Goal: Check status: Check status

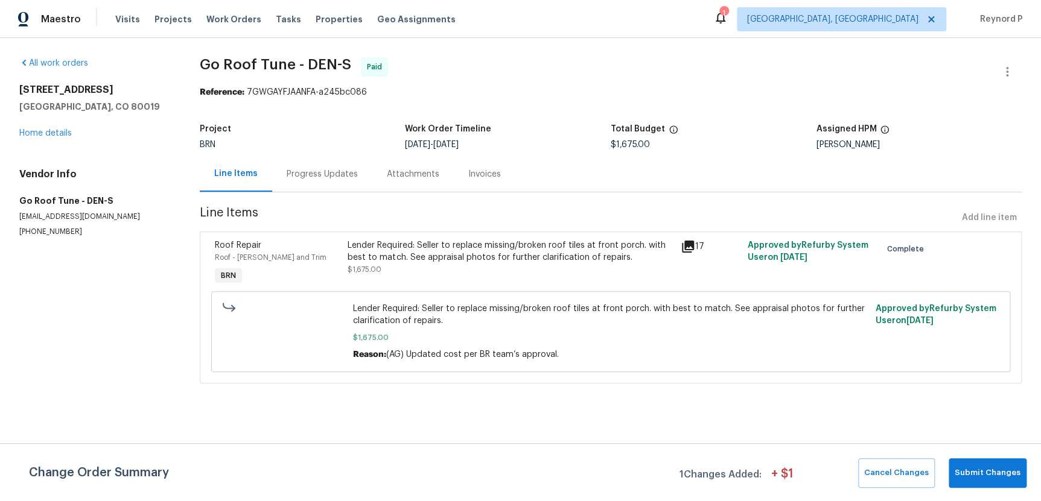
click at [337, 173] on div "Progress Updates" at bounding box center [322, 174] width 71 height 12
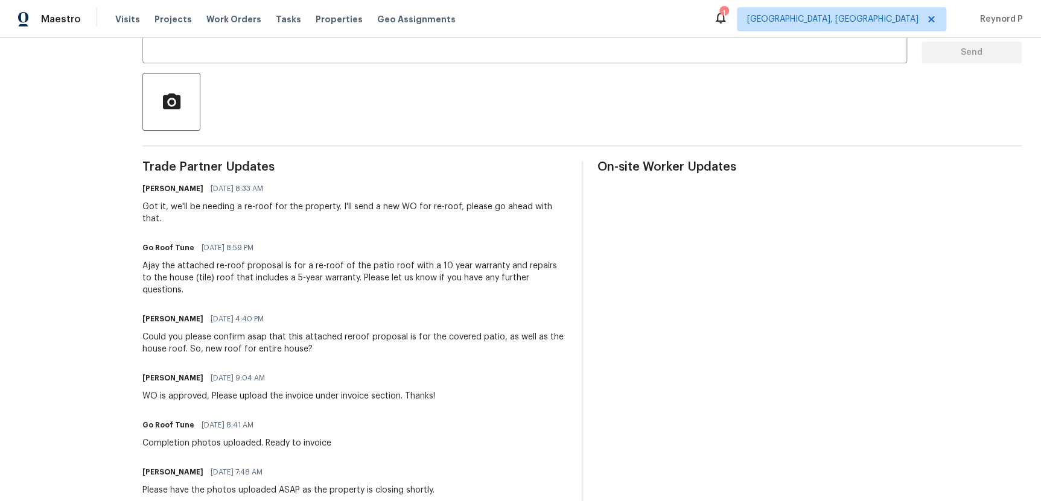
scroll to position [248, 0]
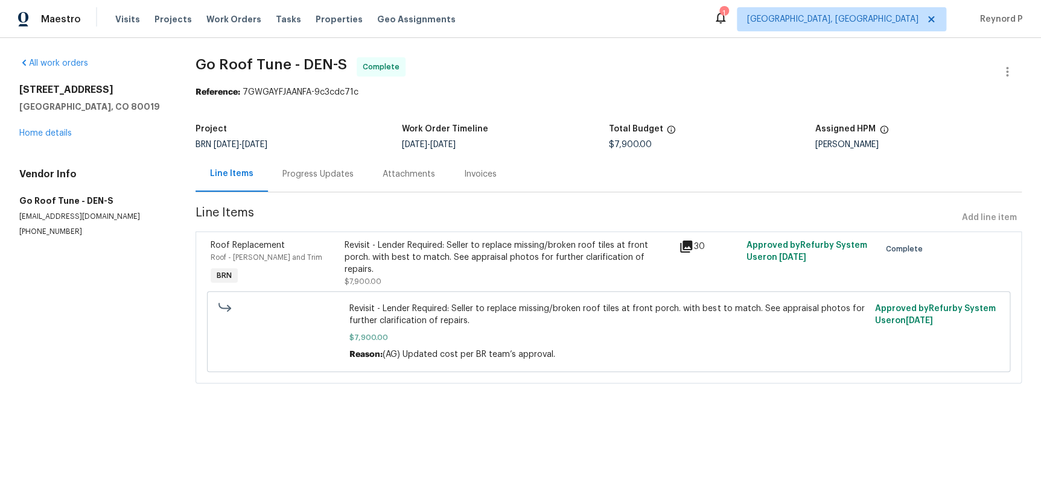
click at [335, 174] on div "Progress Updates" at bounding box center [317, 174] width 71 height 12
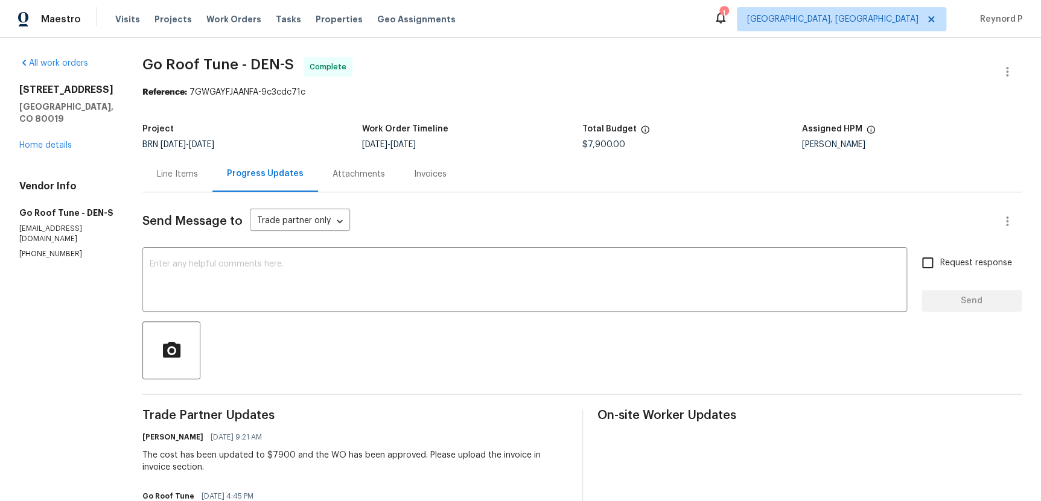
scroll to position [597, 0]
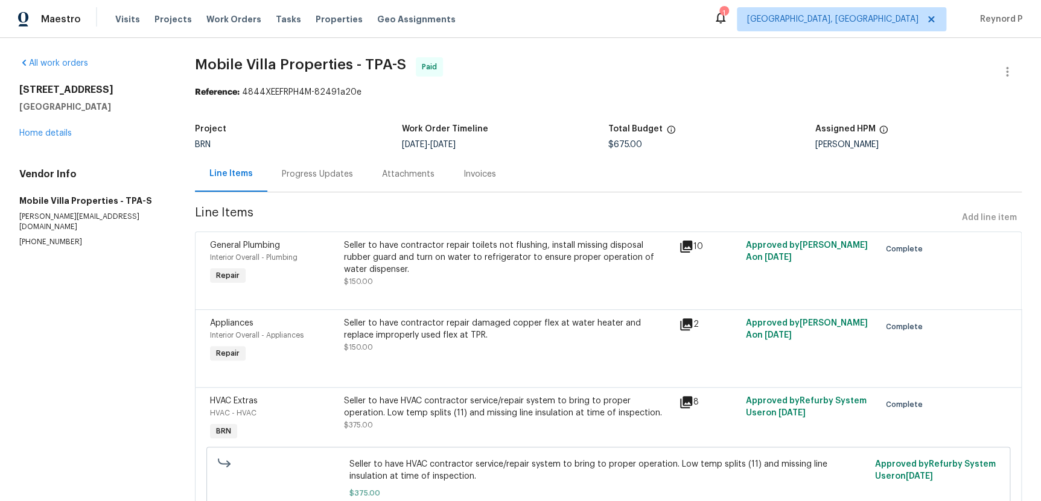
scroll to position [74, 0]
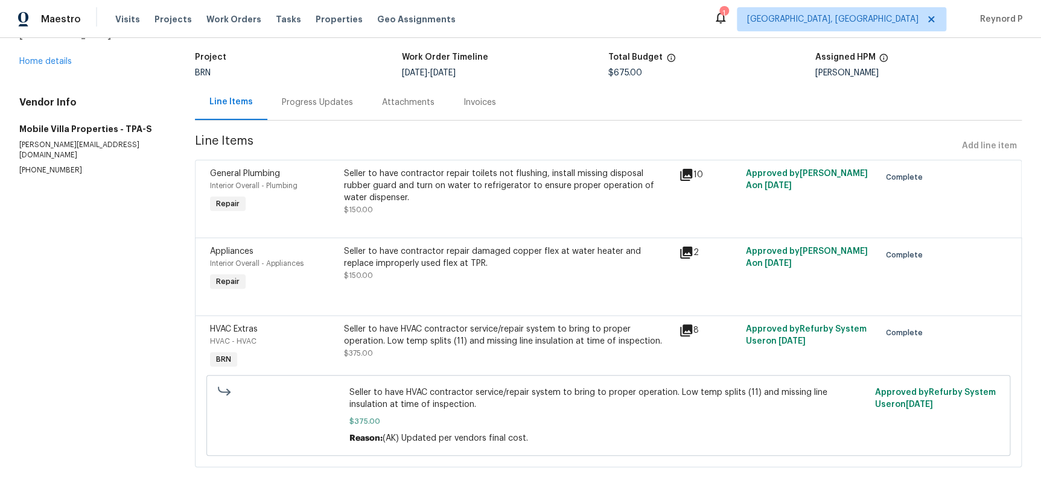
click at [327, 105] on div "Progress Updates" at bounding box center [317, 103] width 71 height 12
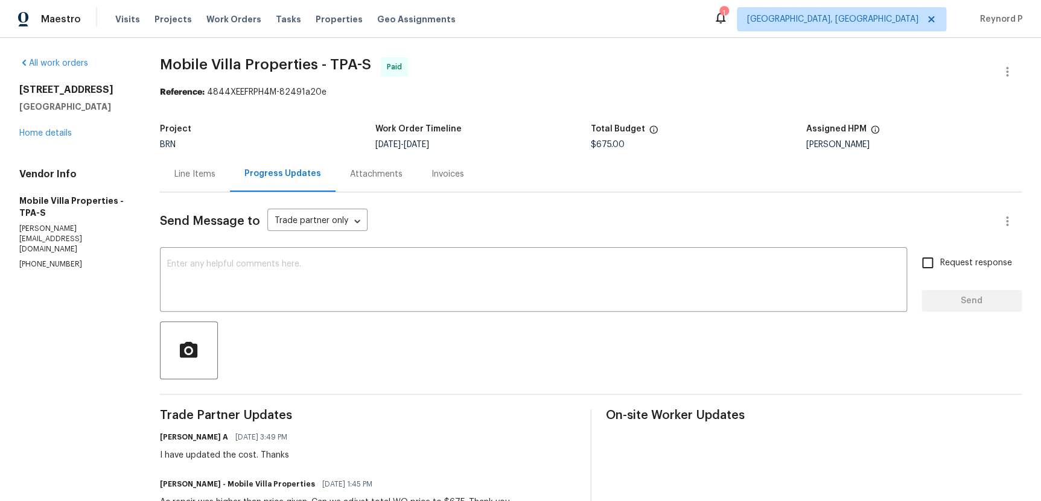
click at [192, 172] on div "Line Items" at bounding box center [194, 174] width 41 height 12
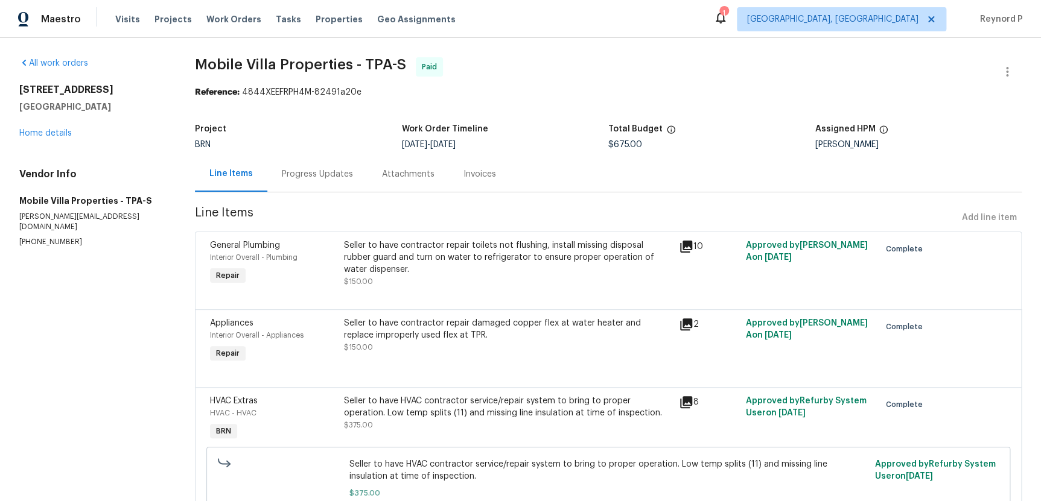
click at [486, 227] on span "Line Items" at bounding box center [576, 218] width 762 height 22
click at [472, 248] on div "Seller to have contractor repair toilets not flushing, install missing disposal…" at bounding box center [508, 257] width 328 height 36
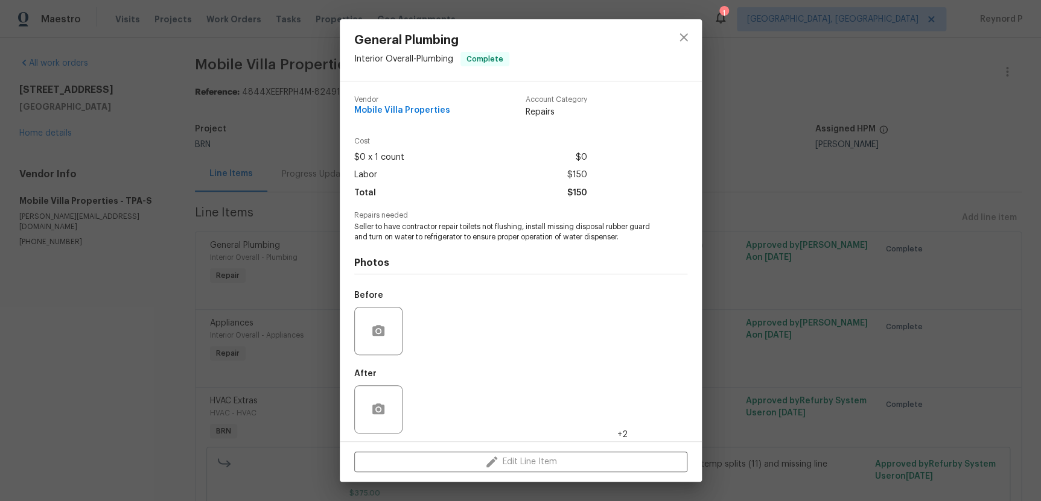
scroll to position [3, 0]
click at [782, 249] on div "General Plumbing Interior Overall - Plumbing Complete Vendor Mobile Villa Prope…" at bounding box center [520, 250] width 1041 height 501
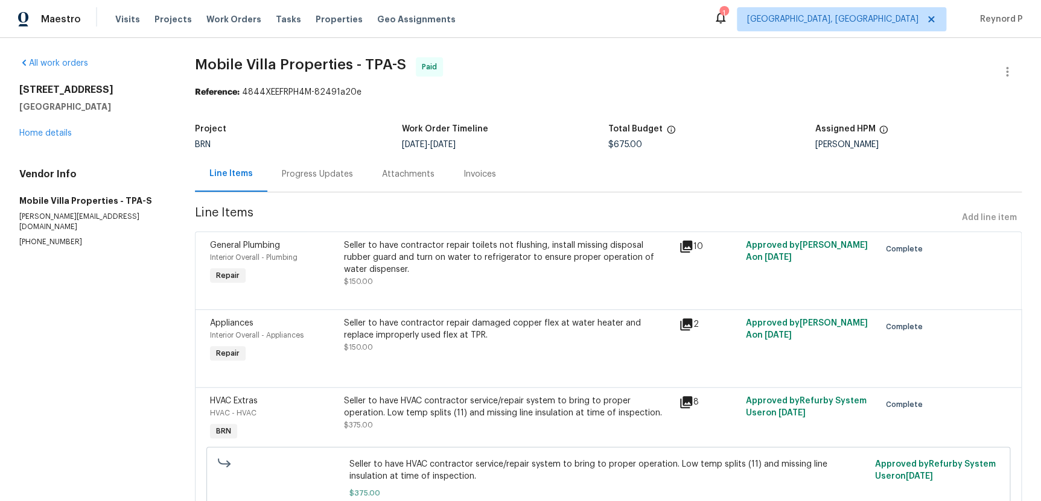
click at [601, 327] on div "Seller to have contractor repair damaged copper flex at water heater and replac…" at bounding box center [508, 329] width 328 height 24
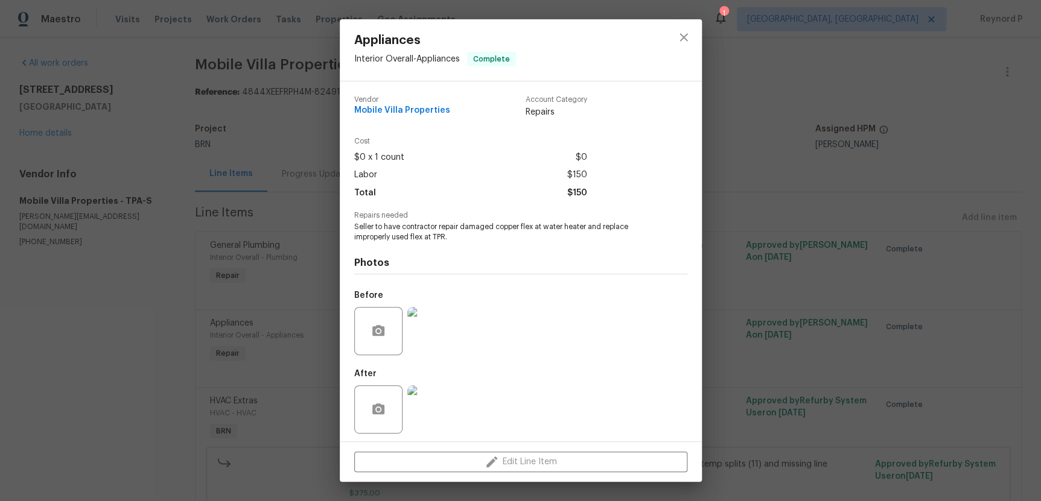
click at [757, 335] on div "Appliances Interior Overall - Appliances Complete Vendor Mobile Villa Propertie…" at bounding box center [520, 250] width 1041 height 501
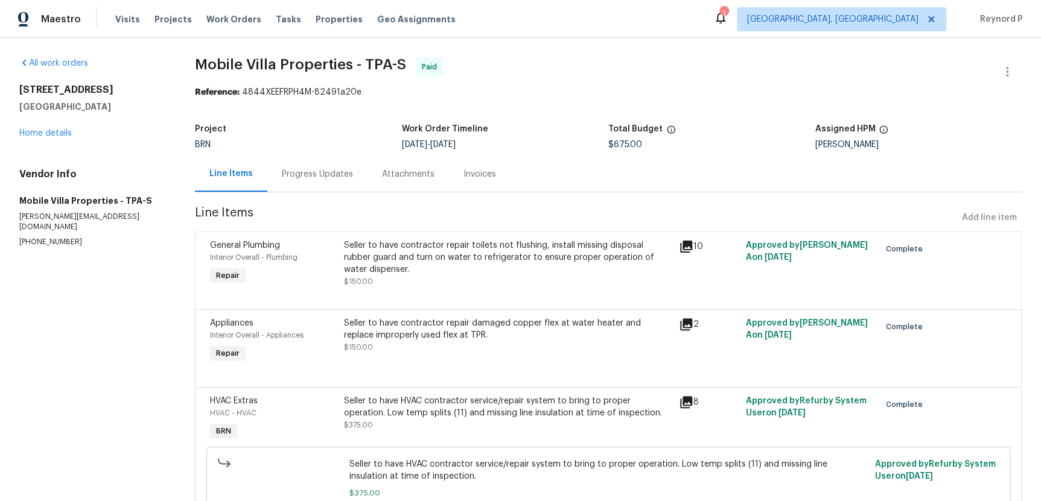
click at [562, 406] on div "Seller to have HVAC contractor service/repair system to bring to proper operati…" at bounding box center [508, 407] width 328 height 24
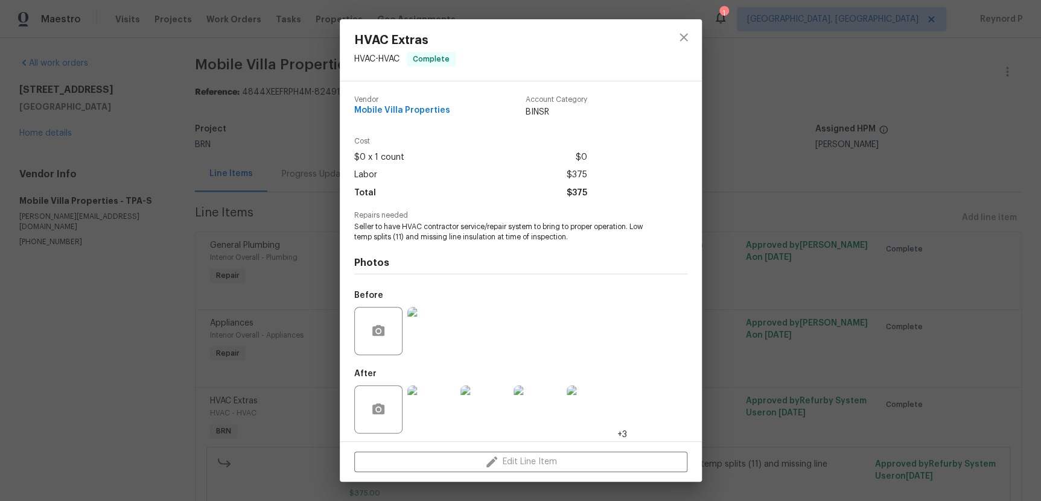
click at [789, 294] on div "HVAC Extras HVAC - HVAC Complete Vendor Mobile Villa Properties Account Categor…" at bounding box center [520, 250] width 1041 height 501
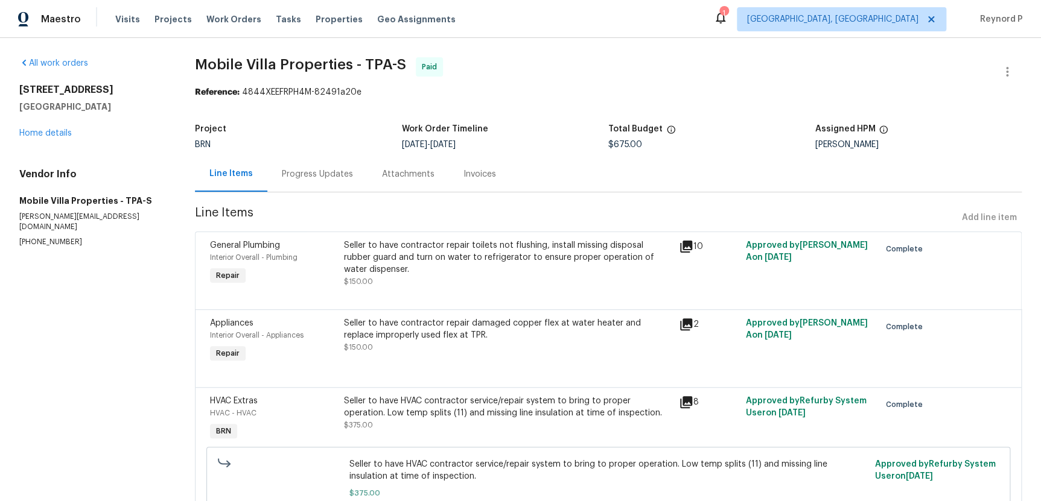
scroll to position [74, 0]
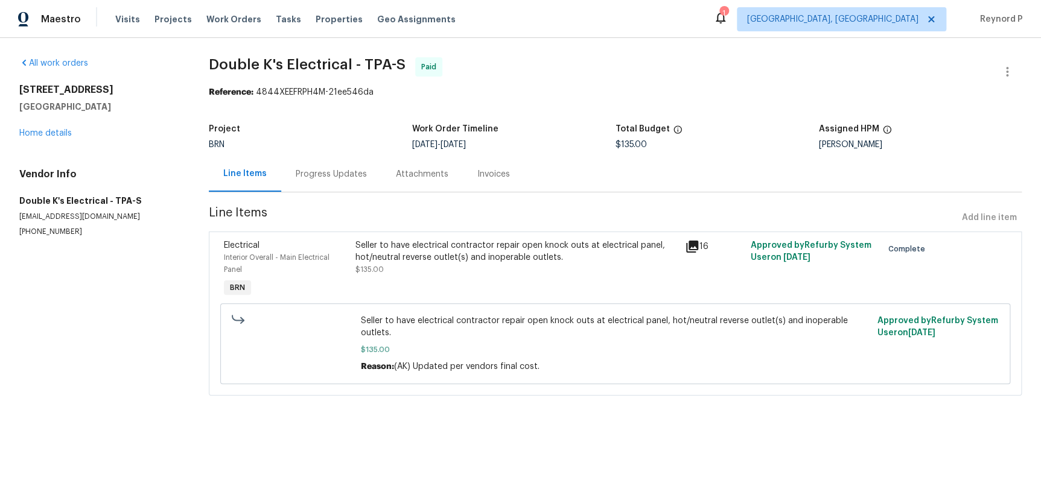
click at [340, 183] on div "Progress Updates" at bounding box center [331, 174] width 100 height 36
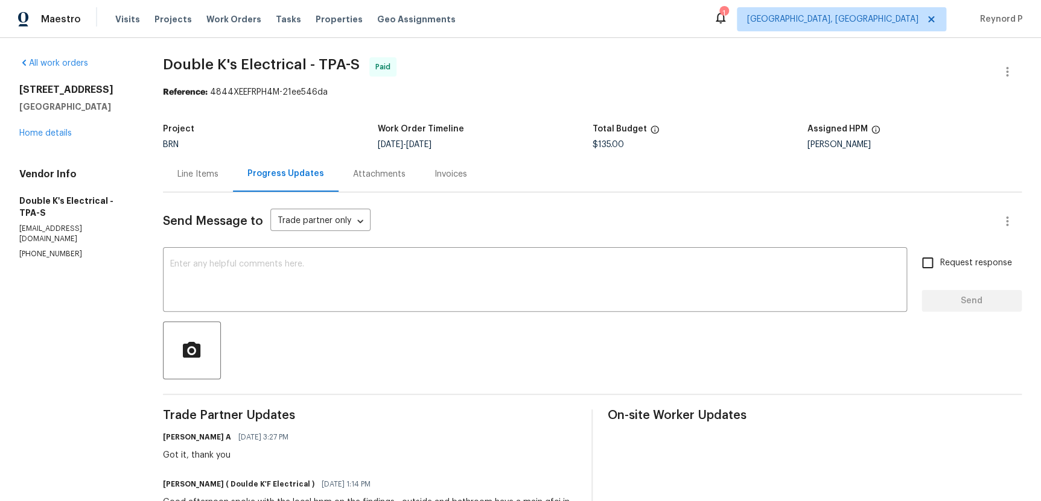
click at [203, 176] on div "Line Items" at bounding box center [197, 174] width 41 height 12
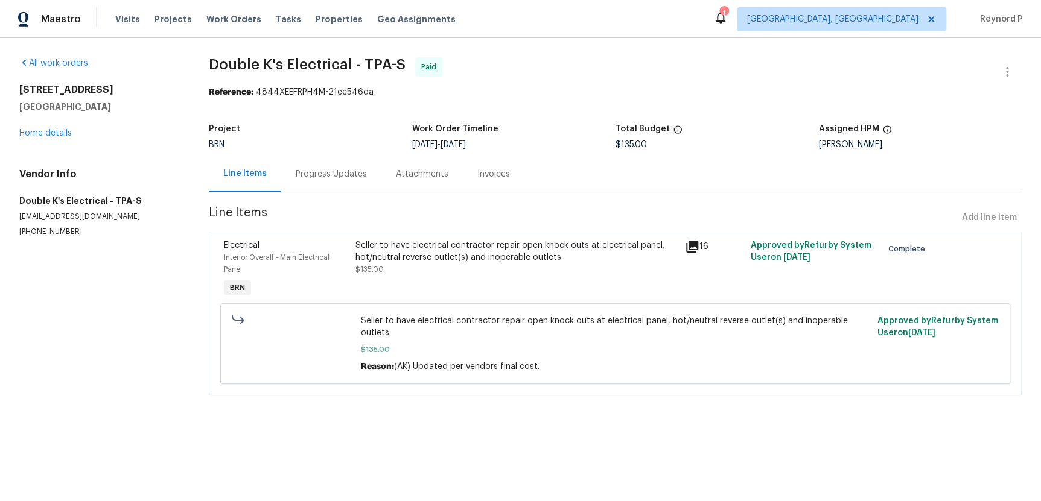
click at [435, 254] on div "Seller to have electrical contractor repair open knock outs at electrical panel…" at bounding box center [516, 251] width 322 height 24
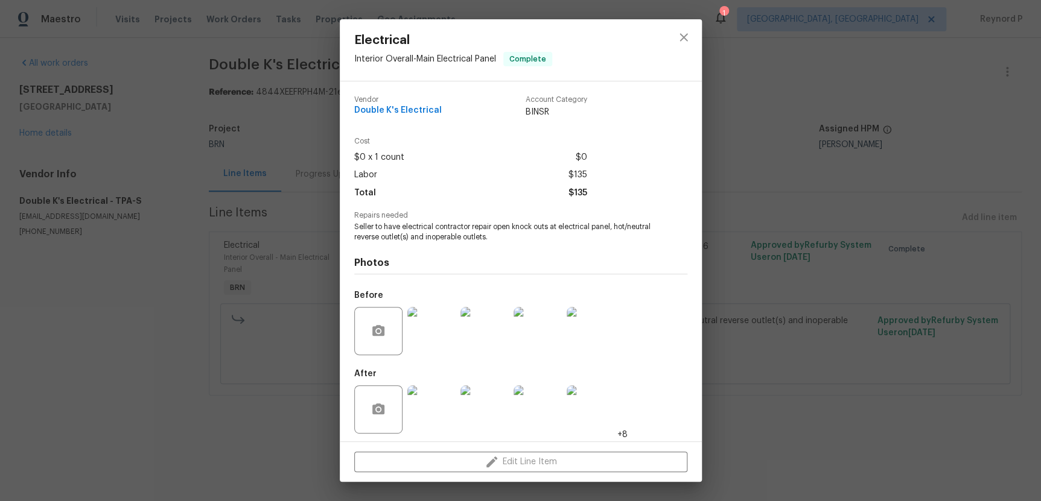
scroll to position [3, 0]
click at [241, 309] on div "Electrical Interior Overall - Main Electrical Panel Complete Vendor Double K's …" at bounding box center [520, 250] width 1041 height 501
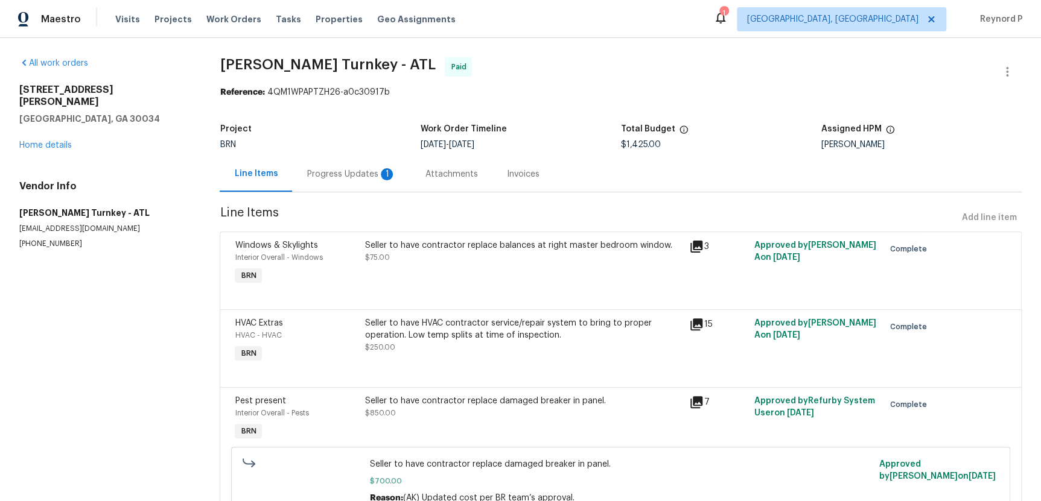
click at [362, 175] on div "Progress Updates 1" at bounding box center [350, 174] width 89 height 12
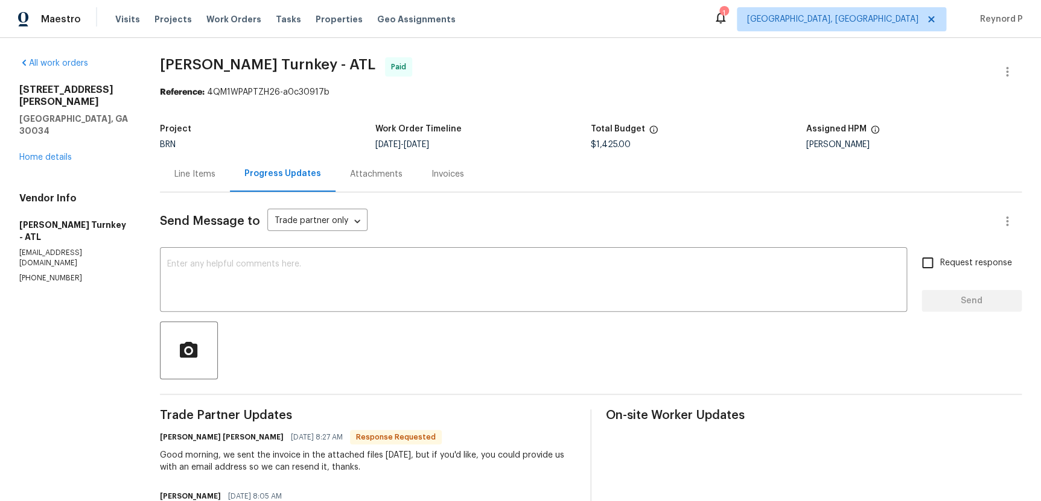
scroll to position [3, 0]
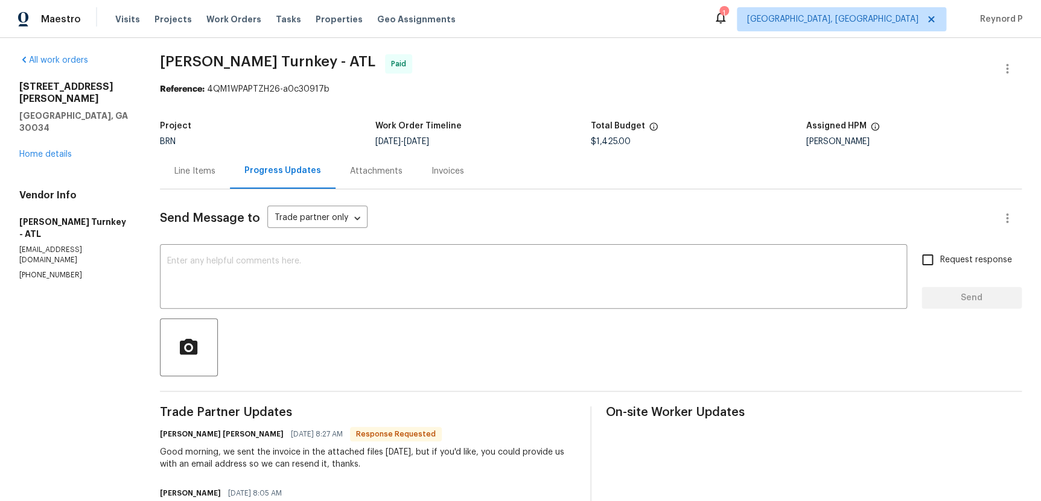
click at [200, 174] on div "Line Items" at bounding box center [194, 171] width 41 height 12
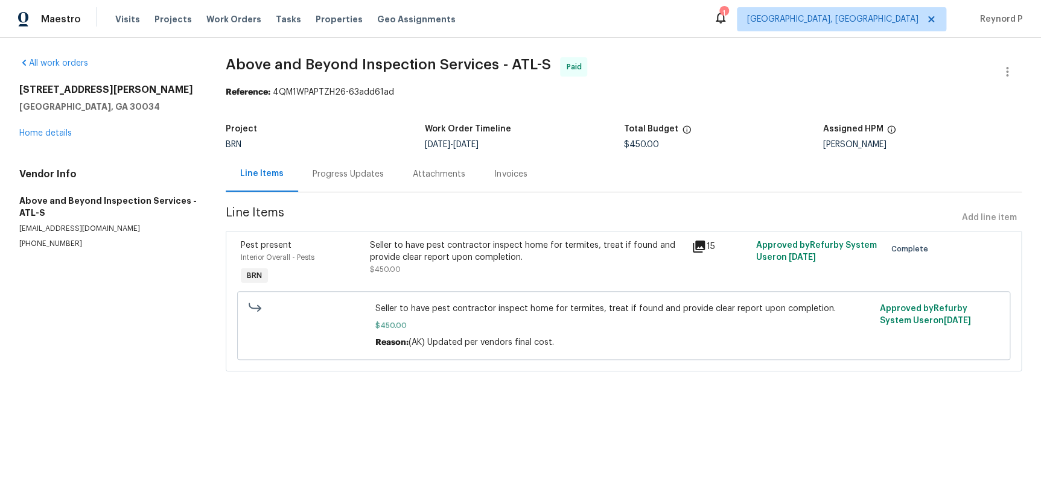
click at [355, 173] on div "Progress Updates" at bounding box center [347, 174] width 71 height 12
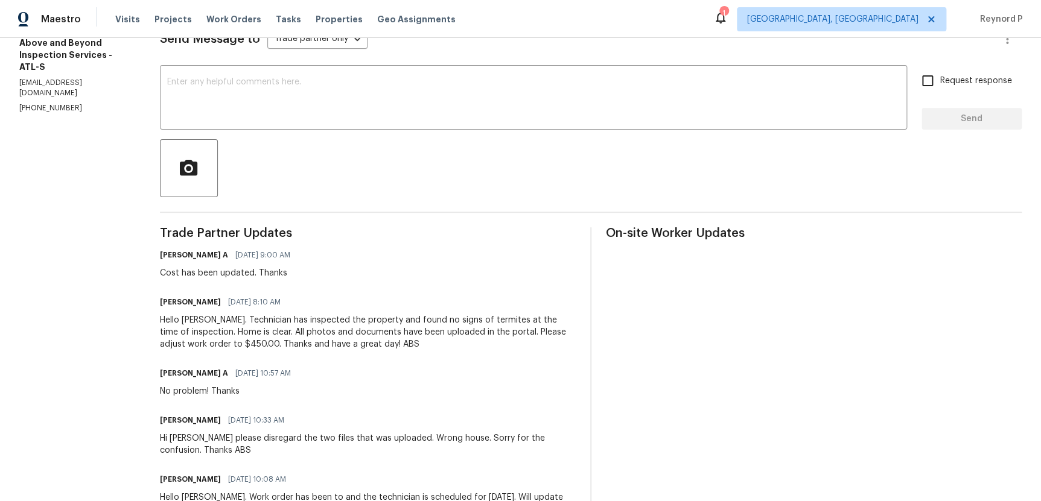
scroll to position [314, 0]
